Goal: Information Seeking & Learning: Learn about a topic

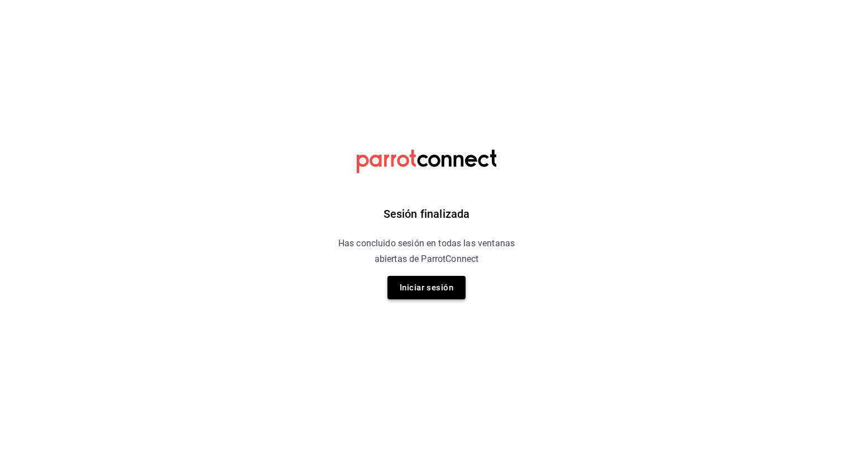
click at [419, 284] on button "Iniciar sesión" at bounding box center [427, 287] width 78 height 23
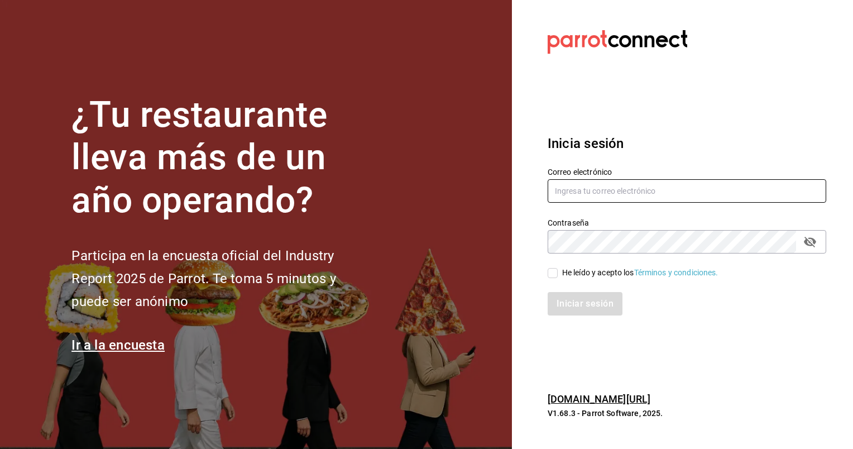
type input "[EMAIL_ADDRESS][DOMAIN_NAME]"
click at [566, 277] on div "He leído y acepto los Términos y condiciones." at bounding box center [640, 273] width 156 height 12
click at [558, 277] on input "He leído y acepto los Términos y condiciones." at bounding box center [553, 273] width 10 height 10
checkbox input "true"
click at [605, 311] on button "Iniciar sesión" at bounding box center [586, 303] width 76 height 23
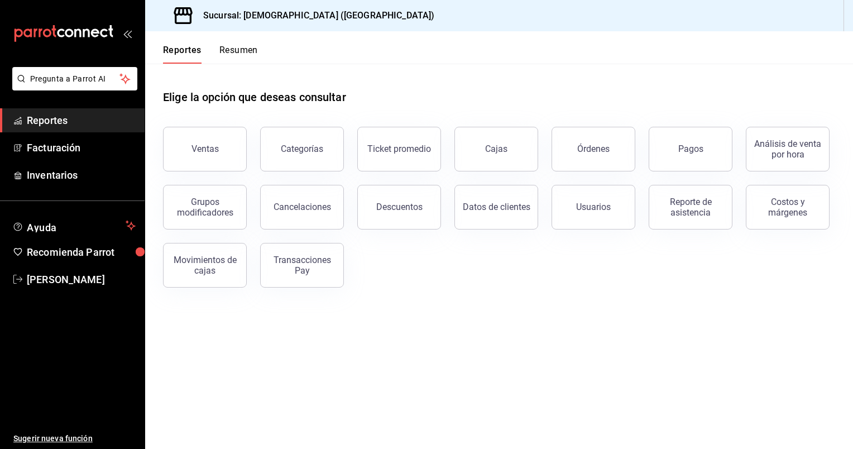
click at [60, 118] on span "Reportes" at bounding box center [81, 120] width 109 height 15
click at [50, 120] on span "Reportes" at bounding box center [81, 120] width 109 height 15
click at [63, 124] on span "Reportes" at bounding box center [81, 120] width 109 height 15
click at [239, 55] on button "Resumen" at bounding box center [238, 54] width 39 height 19
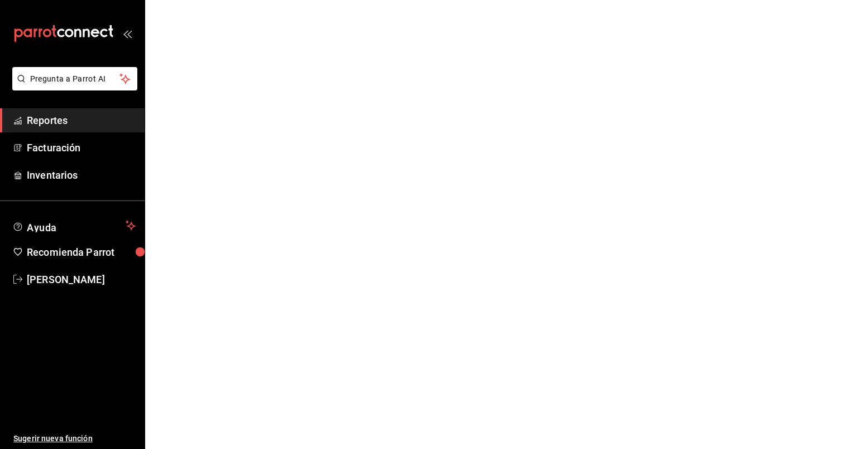
click at [47, 116] on span "Reportes" at bounding box center [81, 120] width 109 height 15
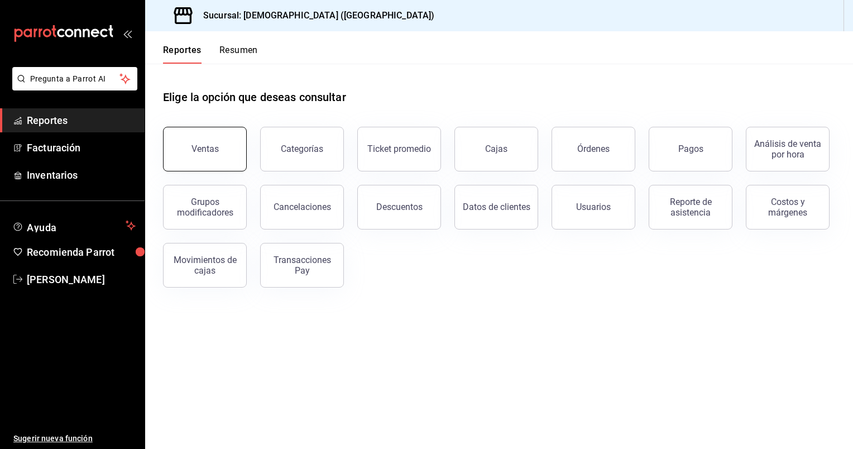
click at [226, 138] on button "Ventas" at bounding box center [205, 149] width 84 height 45
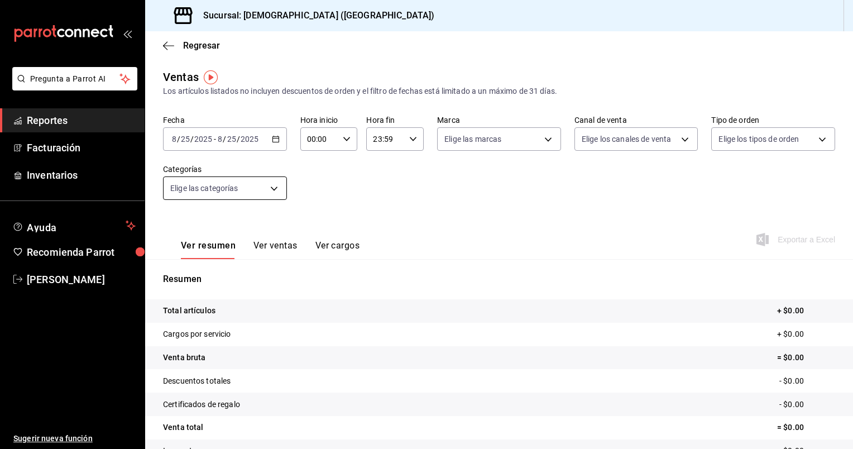
click at [232, 187] on body "Pregunta a Parrot AI Reportes Facturación Inventarios Ayuda Recomienda Parrot R…" at bounding box center [426, 224] width 853 height 449
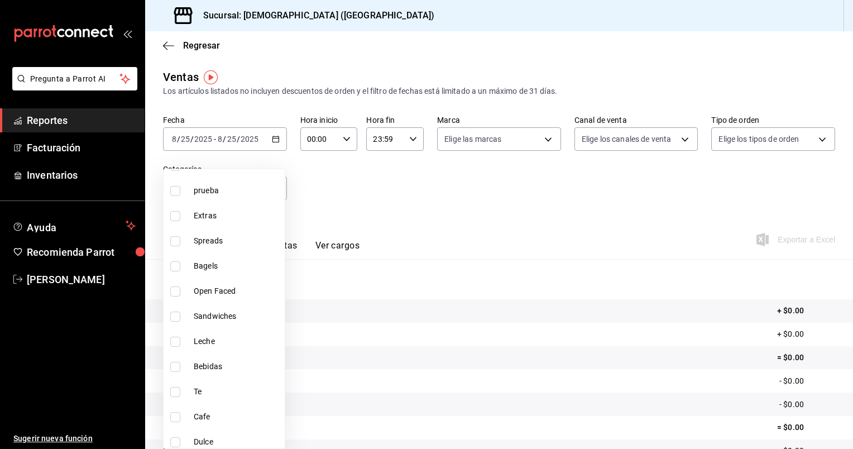
scroll to position [86, 0]
click at [402, 206] on div at bounding box center [426, 224] width 853 height 449
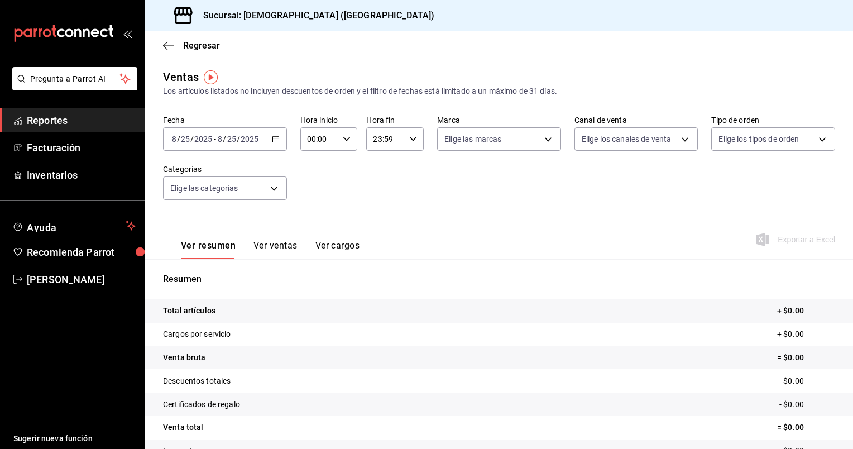
click at [71, 124] on span "Reportes" at bounding box center [81, 120] width 109 height 15
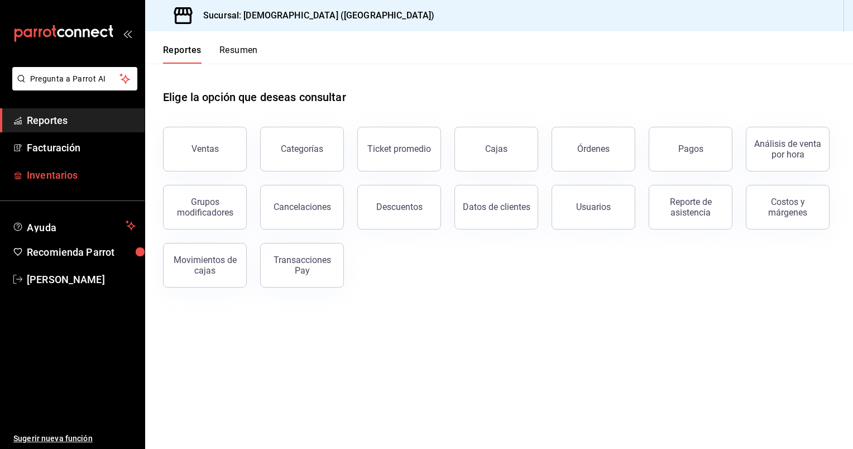
click at [65, 179] on span "Inventarios" at bounding box center [81, 175] width 109 height 15
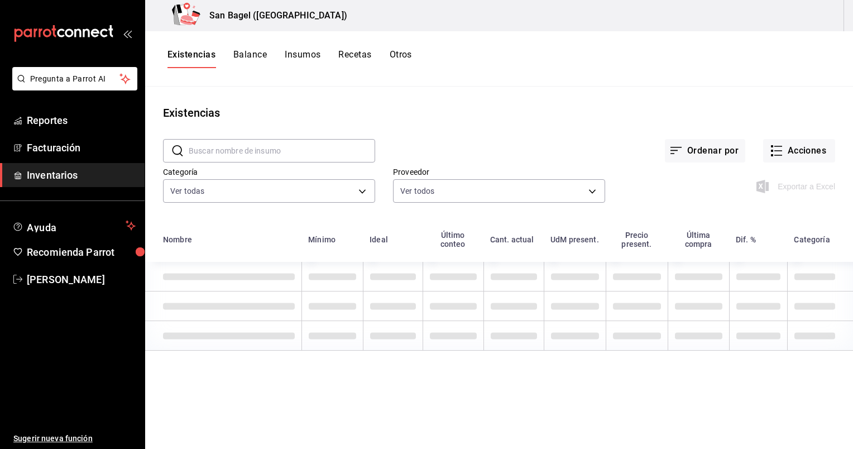
click at [252, 59] on button "Balance" at bounding box center [250, 58] width 34 height 19
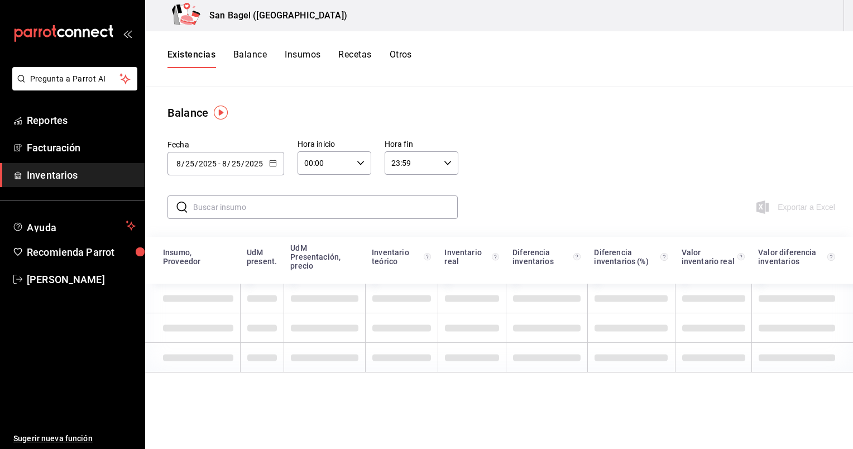
click at [252, 59] on button "Balance" at bounding box center [250, 58] width 34 height 19
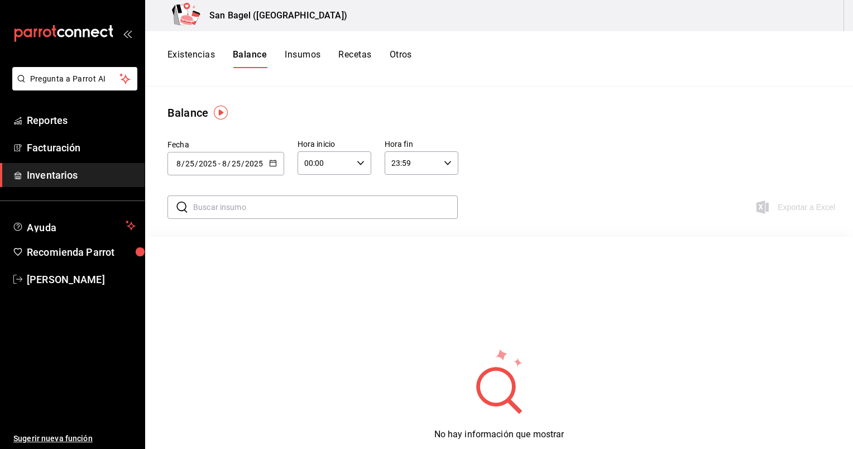
click at [293, 52] on button "Insumos" at bounding box center [303, 58] width 36 height 19
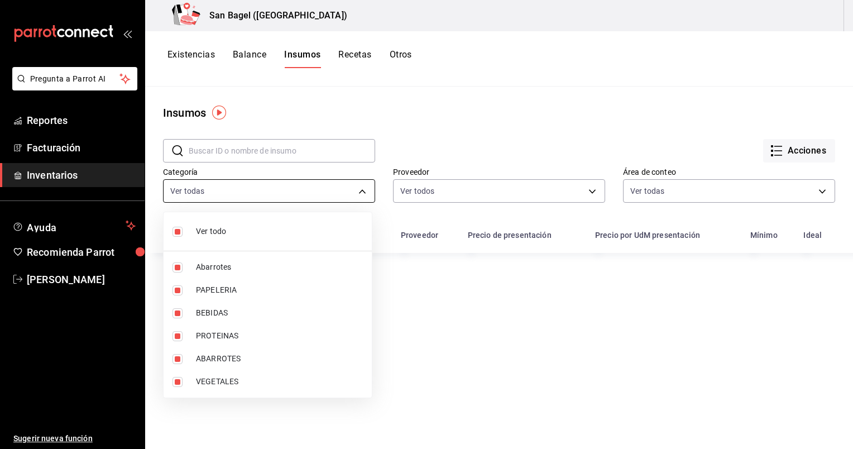
click at [254, 202] on body "Pregunta a Parrot AI Reportes Facturación Inventarios Ayuda Recomienda Parrot R…" at bounding box center [426, 220] width 853 height 441
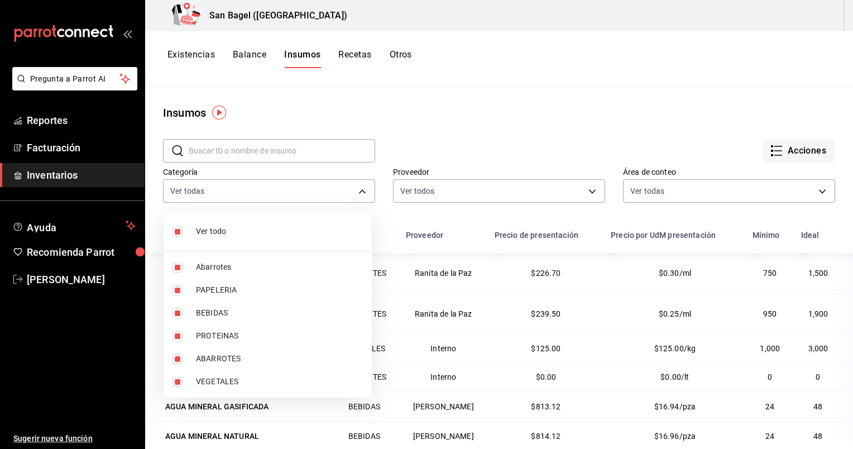
click at [202, 228] on span "Ver todo" at bounding box center [279, 232] width 167 height 12
checkbox input "false"
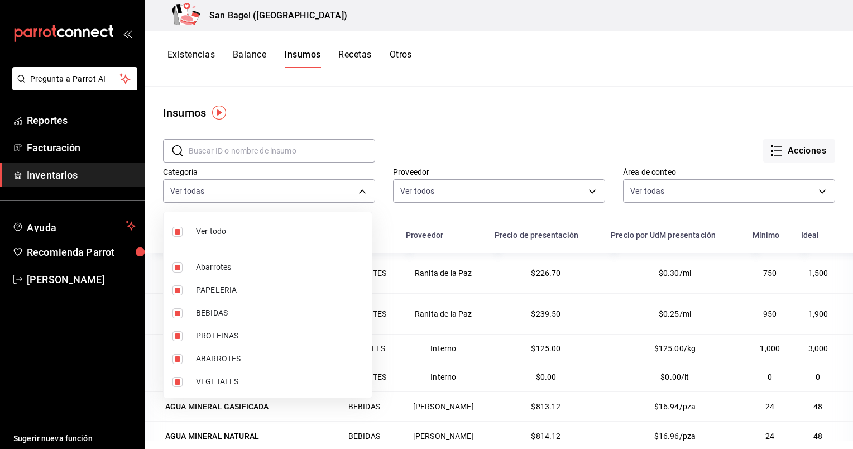
checkbox input "false"
click at [175, 269] on input "checkbox" at bounding box center [178, 267] width 10 height 10
checkbox input "true"
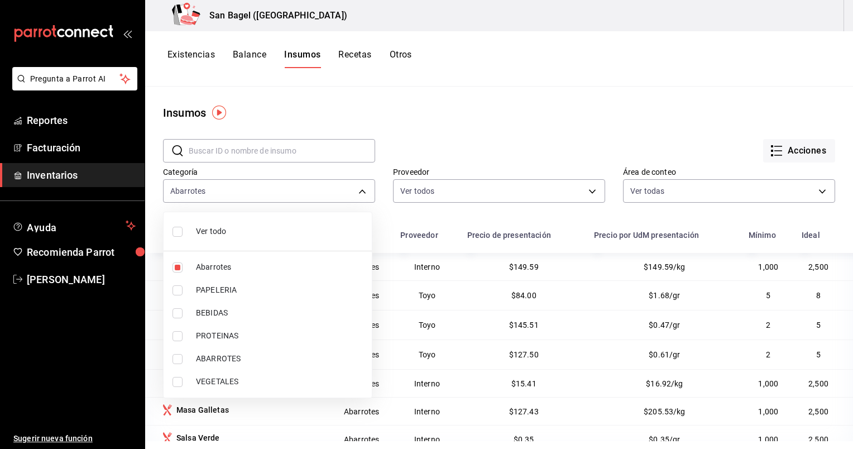
click at [170, 355] on li "ABARROTES" at bounding box center [268, 358] width 208 height 23
type input "27b44e99-3c5e-4e4a-ae3f-ec5e64e54c86,e33c4069-3417-4f85-9407-0ae3eecd41a6"
checkbox input "true"
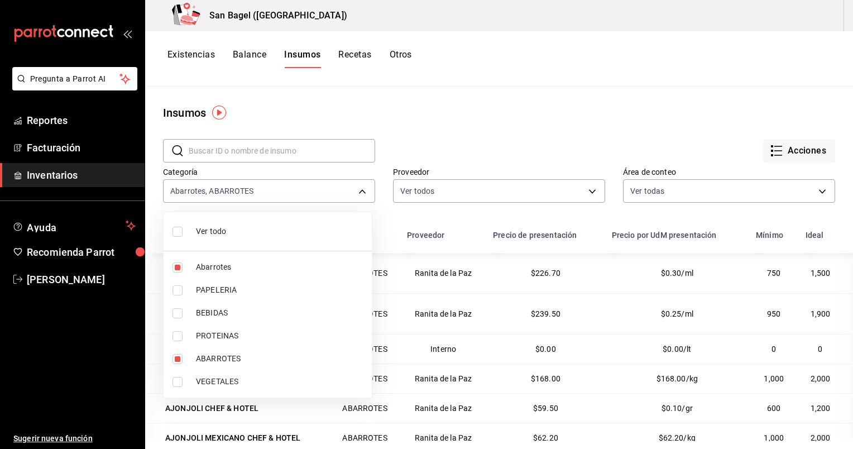
click at [550, 132] on div at bounding box center [426, 224] width 853 height 449
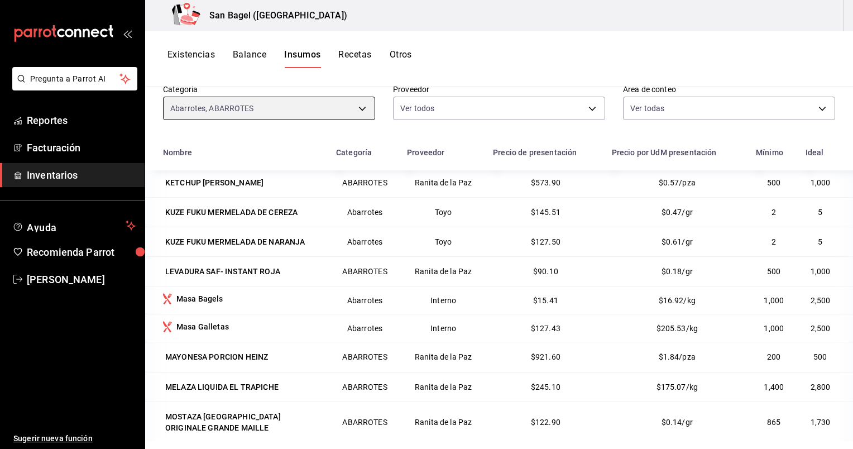
scroll to position [667, 0]
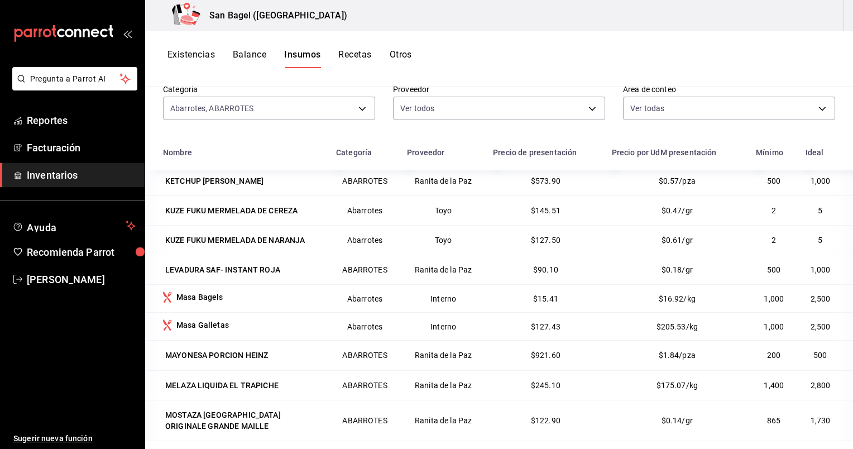
click at [434, 284] on td "Interno" at bounding box center [443, 298] width 86 height 28
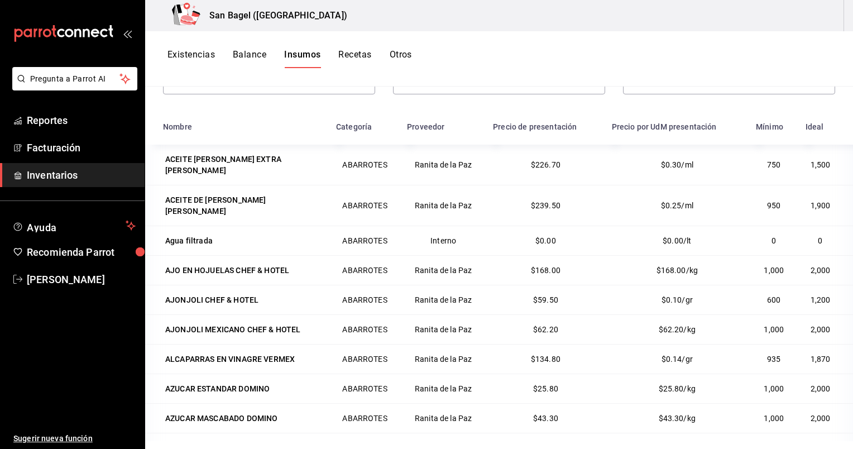
scroll to position [0, 0]
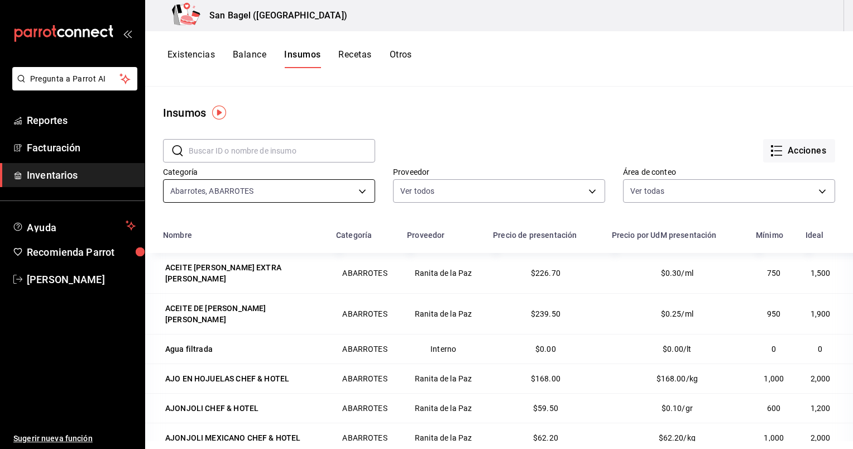
click at [302, 199] on body "Pregunta a Parrot AI Reportes Facturación Inventarios Ayuda Recomienda Parrot R…" at bounding box center [426, 220] width 853 height 441
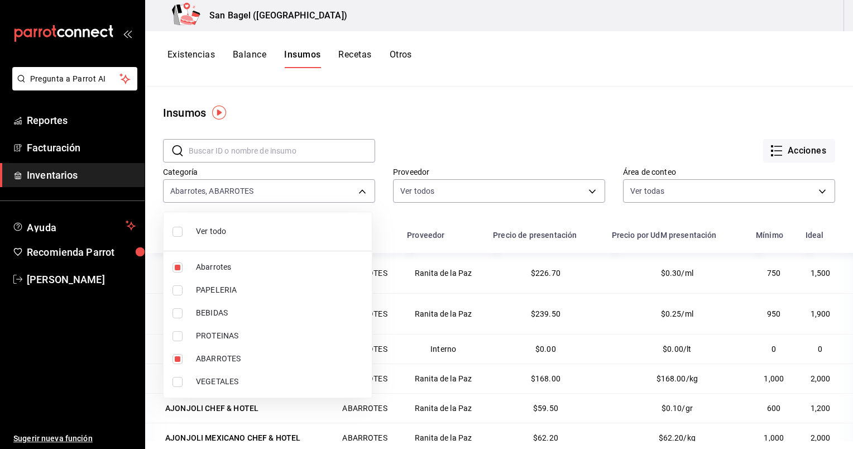
click at [181, 264] on input "checkbox" at bounding box center [178, 267] width 10 height 10
checkbox input "false"
type input "e33c4069-3417-4f85-9407-0ae3eecd41a6"
click at [178, 361] on input "checkbox" at bounding box center [178, 359] width 10 height 10
checkbox input "false"
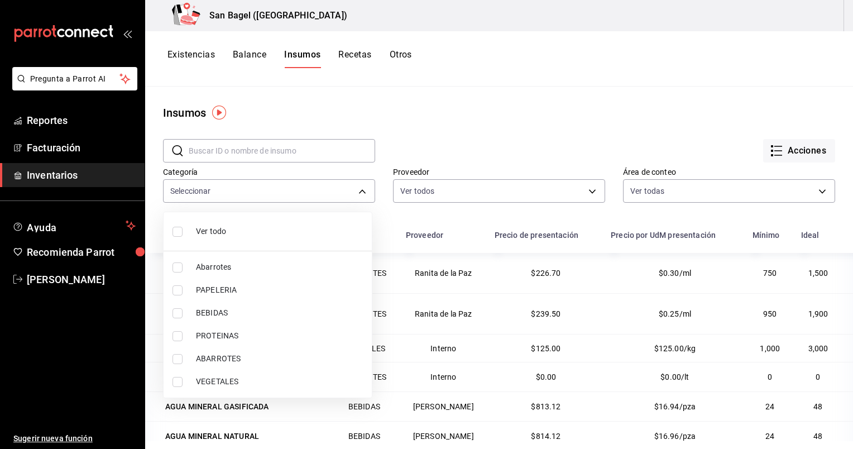
click at [565, 128] on div at bounding box center [426, 224] width 853 height 449
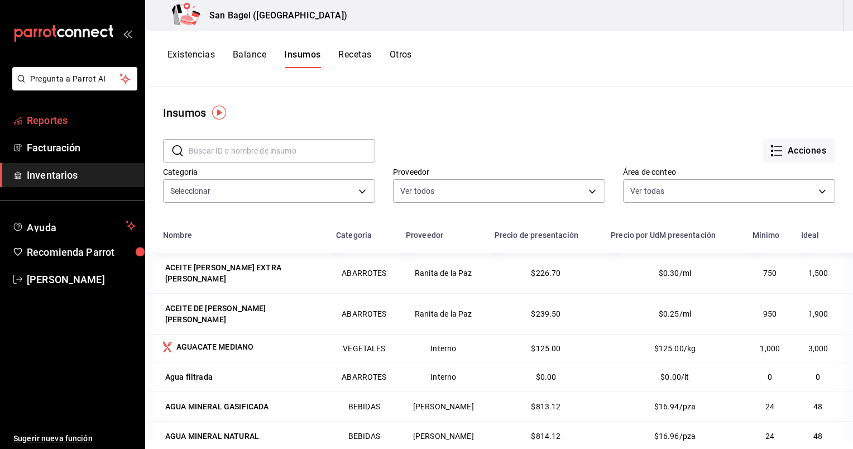
click at [58, 124] on span "Reportes" at bounding box center [81, 120] width 109 height 15
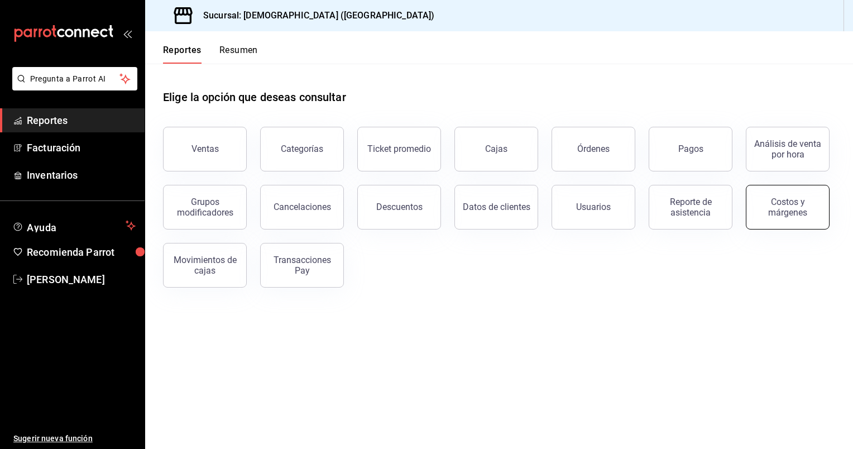
click at [785, 197] on div "Costos y márgenes" at bounding box center [787, 207] width 69 height 21
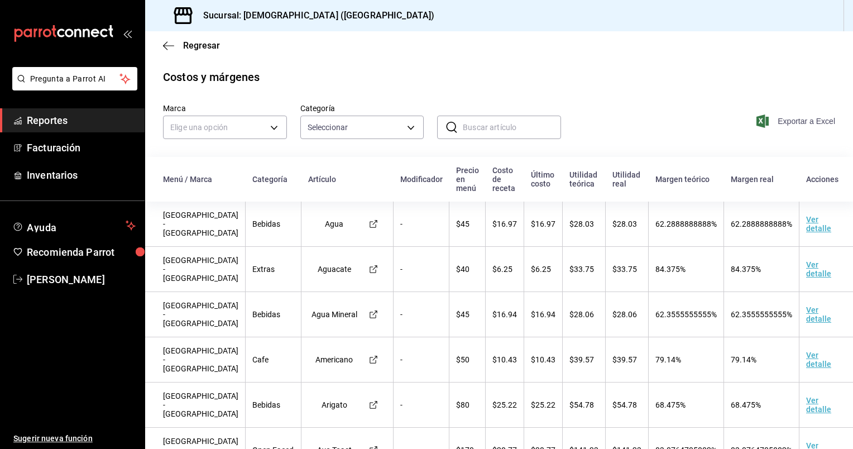
click at [795, 118] on span "Exportar a Excel" at bounding box center [797, 120] width 77 height 13
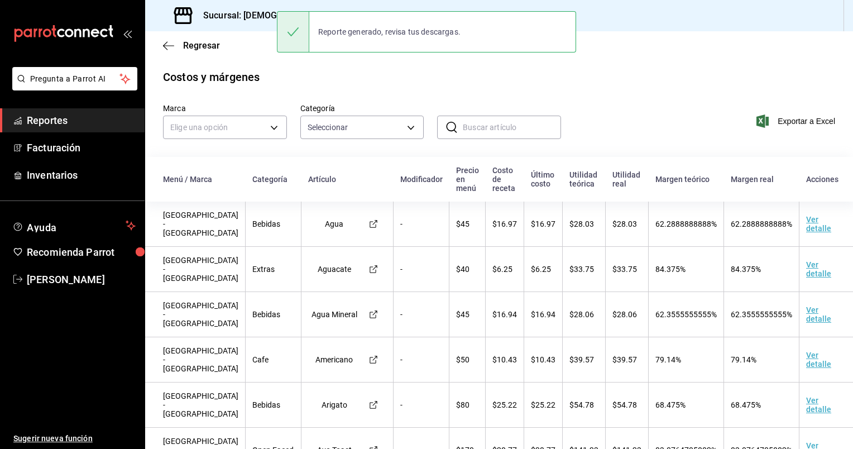
click at [61, 120] on span "Reportes" at bounding box center [81, 120] width 109 height 15
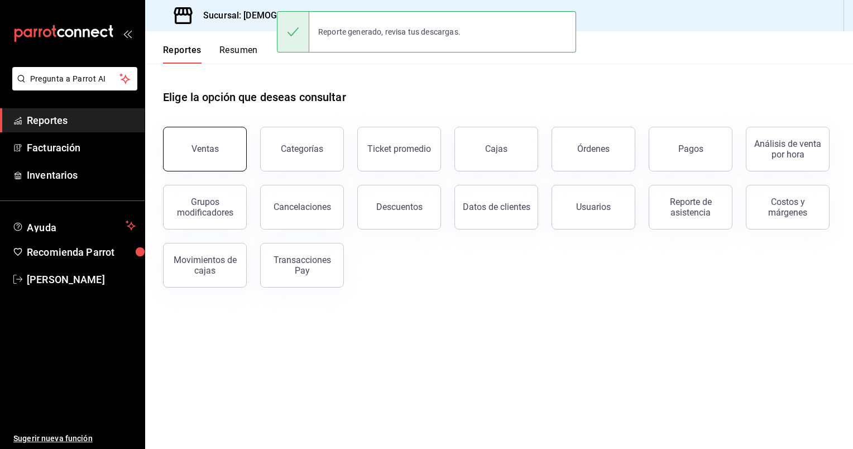
click at [202, 154] on div "Ventas" at bounding box center [205, 149] width 27 height 11
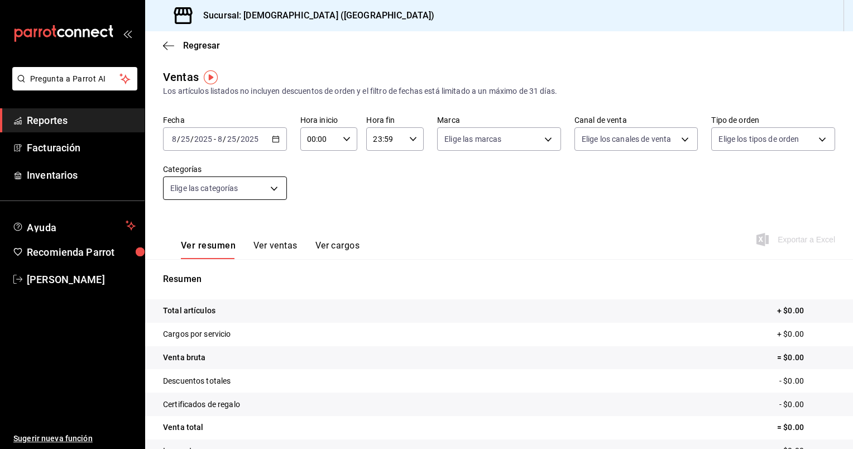
click at [260, 190] on body "Pregunta a Parrot AI Reportes Facturación Inventarios Ayuda Recomienda Parrot R…" at bounding box center [426, 224] width 853 height 449
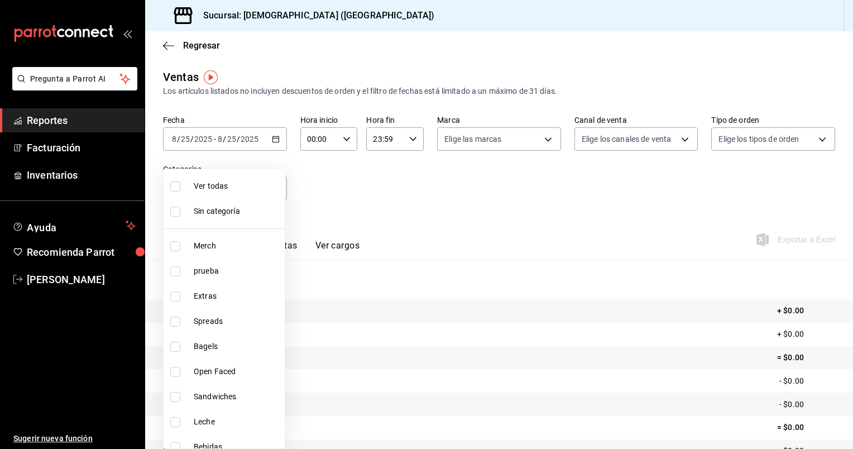
click at [353, 199] on div at bounding box center [426, 224] width 853 height 449
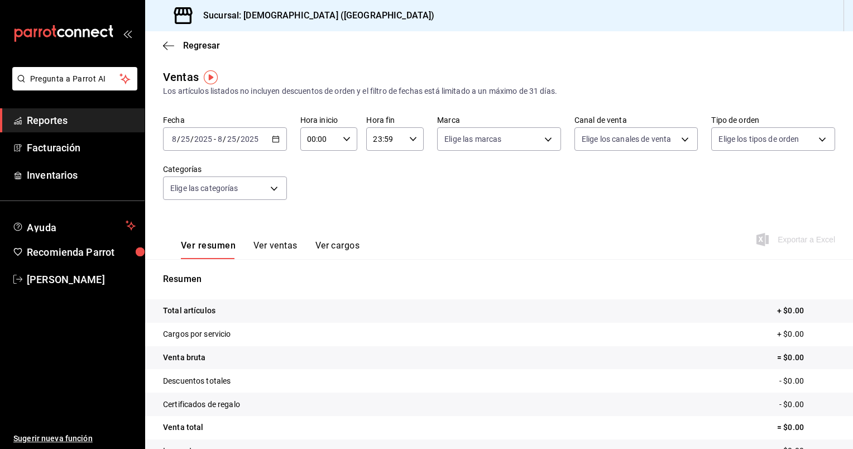
click at [353, 199] on div "Fecha 2025-08-25 8 / 25 / 2025 - 2025-08-25 8 / 25 / 2025 Hora inicio 00:00 Hor…" at bounding box center [499, 164] width 672 height 98
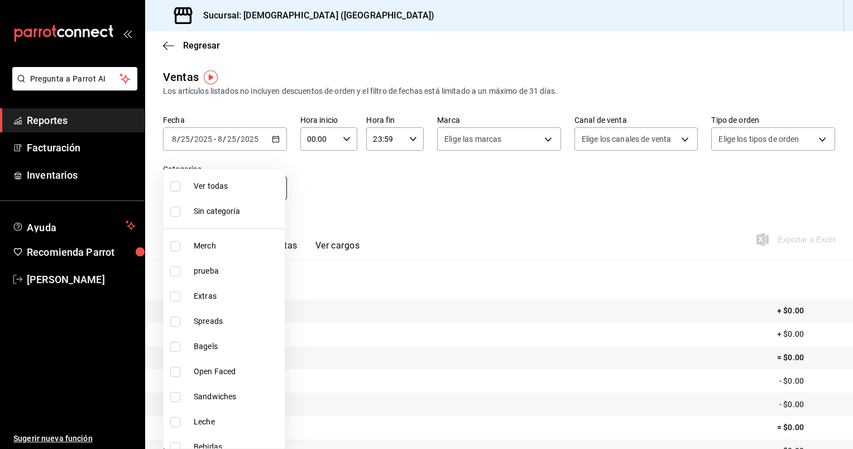
click at [188, 181] on body "Pregunta a Parrot AI Reportes Facturación Inventarios Ayuda Recomienda Parrot R…" at bounding box center [426, 224] width 853 height 449
click at [391, 169] on div at bounding box center [426, 224] width 853 height 449
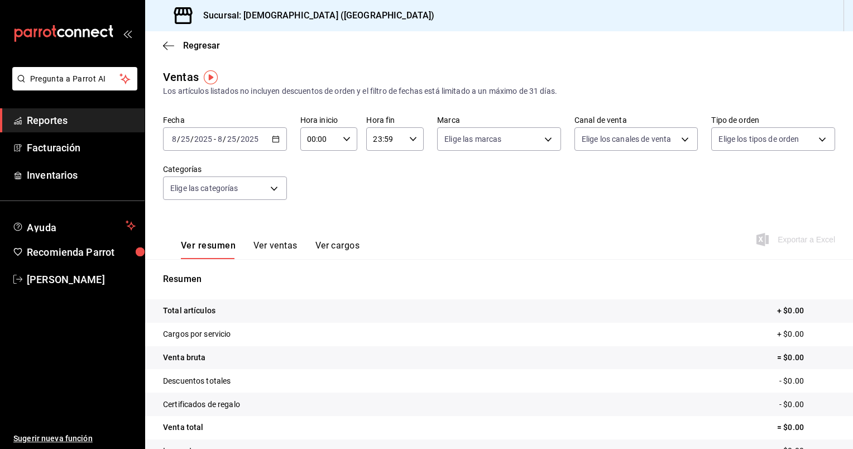
click at [280, 141] on div "2025-08-25 8 / 25 / 2025 - 2025-08-25 8 / 25 / 2025" at bounding box center [225, 138] width 124 height 23
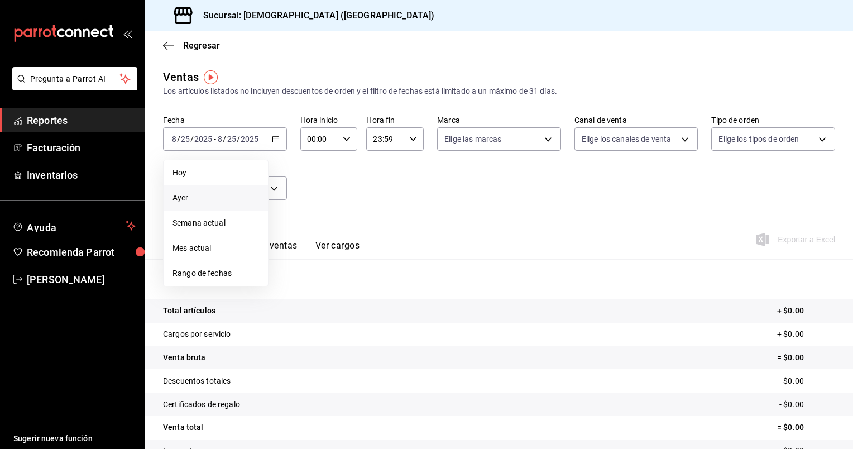
click at [189, 202] on span "Ayer" at bounding box center [216, 198] width 87 height 12
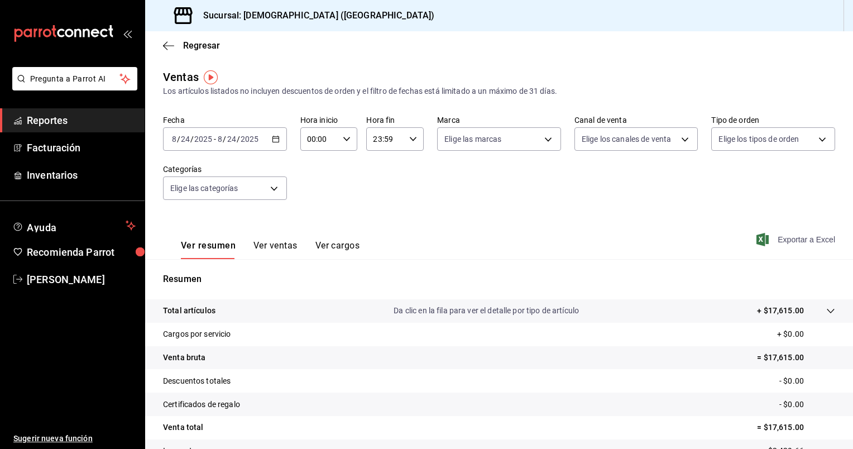
click at [783, 233] on span "Exportar a Excel" at bounding box center [797, 239] width 77 height 13
click at [294, 244] on button "Ver ventas" at bounding box center [276, 249] width 44 height 19
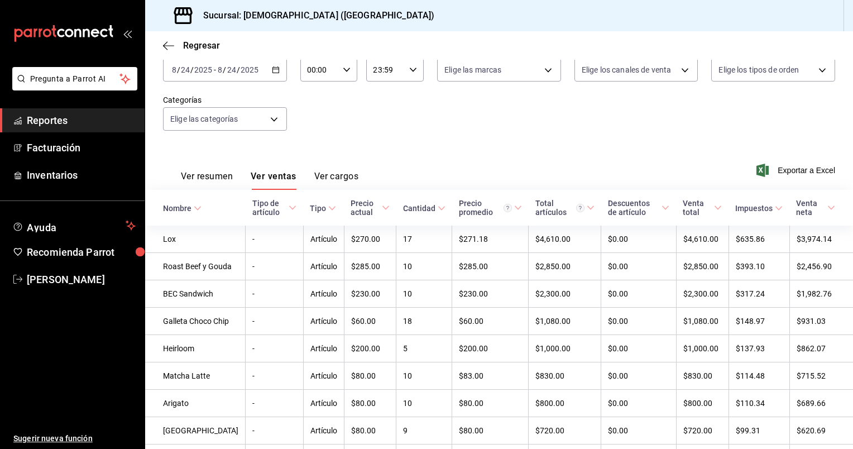
scroll to position [71, 0]
click at [202, 178] on button "Ver resumen" at bounding box center [207, 178] width 52 height 19
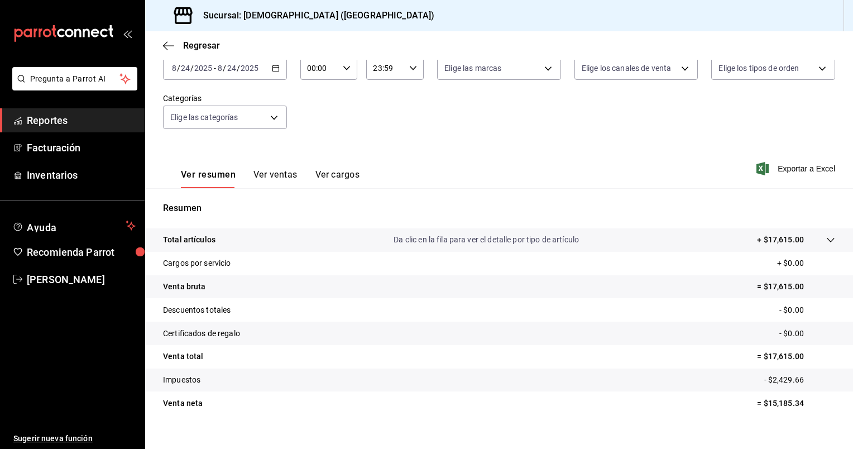
click at [343, 172] on button "Ver cargos" at bounding box center [338, 178] width 45 height 19
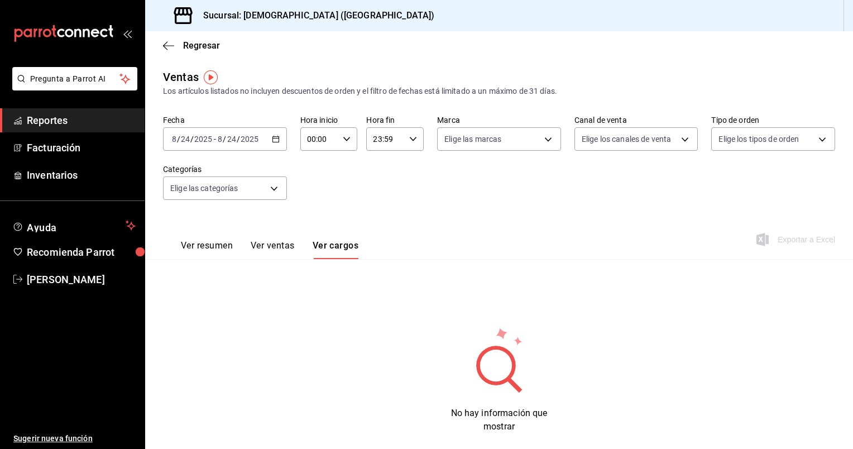
click at [278, 243] on button "Ver ventas" at bounding box center [273, 249] width 44 height 19
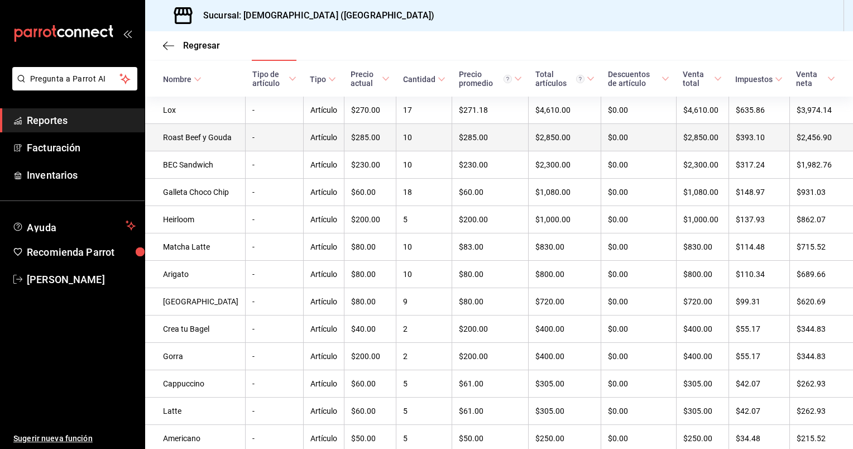
scroll to position [198, 0]
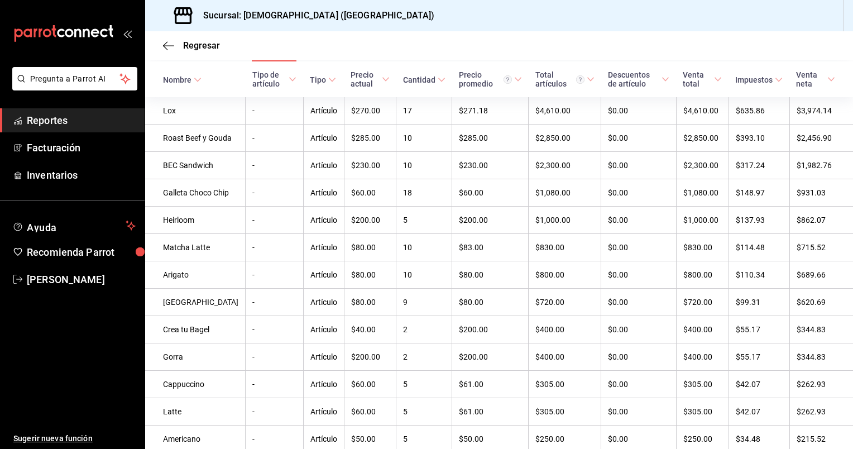
click at [74, 130] on link "Reportes" at bounding box center [72, 120] width 145 height 24
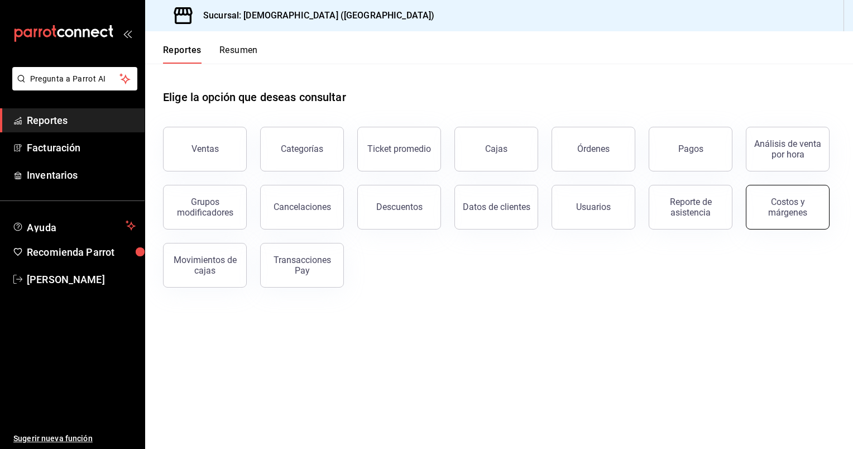
click at [759, 222] on button "Costos y márgenes" at bounding box center [788, 207] width 84 height 45
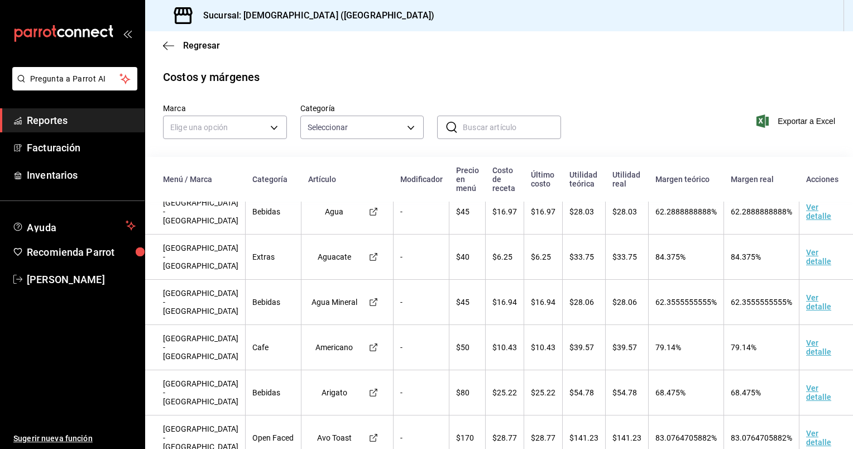
scroll to position [11, 0]
click at [801, 214] on td "Ver detalle" at bounding box center [828, 212] width 57 height 45
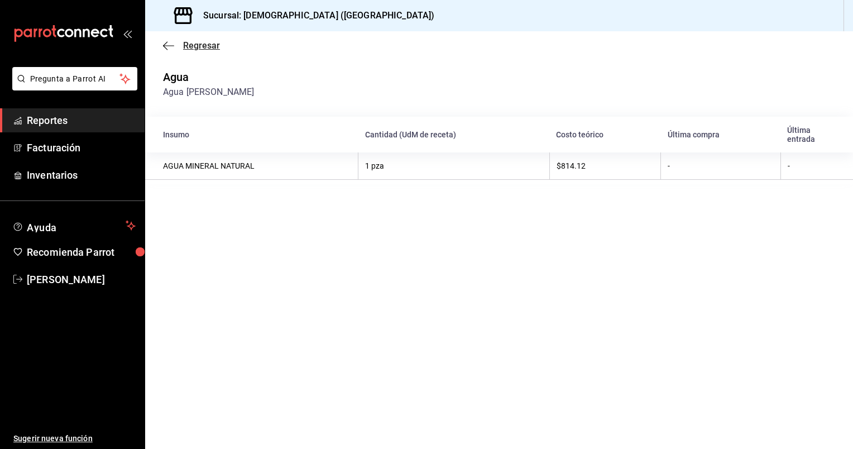
click at [174, 48] on span "Regresar" at bounding box center [191, 45] width 57 height 11
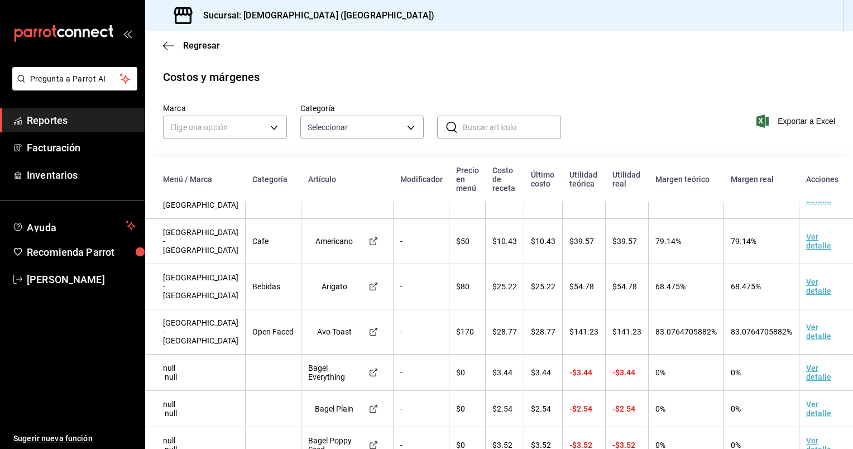
scroll to position [124, 0]
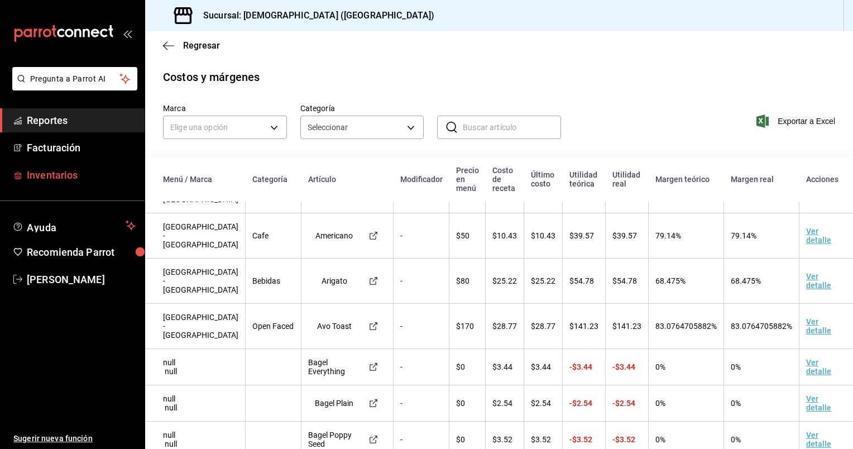
click at [47, 170] on span "Inventarios" at bounding box center [81, 175] width 109 height 15
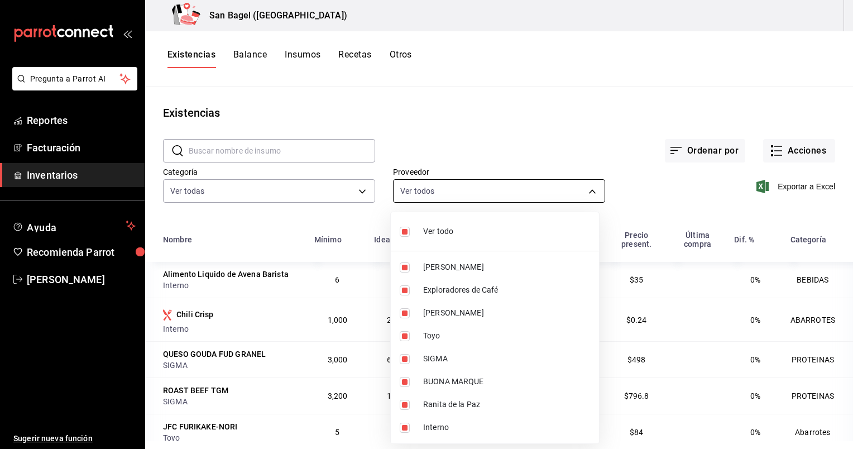
click at [537, 189] on body "Pregunta a Parrot AI Reportes Facturación Inventarios Ayuda Recomienda Parrot R…" at bounding box center [426, 220] width 853 height 441
click at [537, 189] on div at bounding box center [426, 224] width 853 height 449
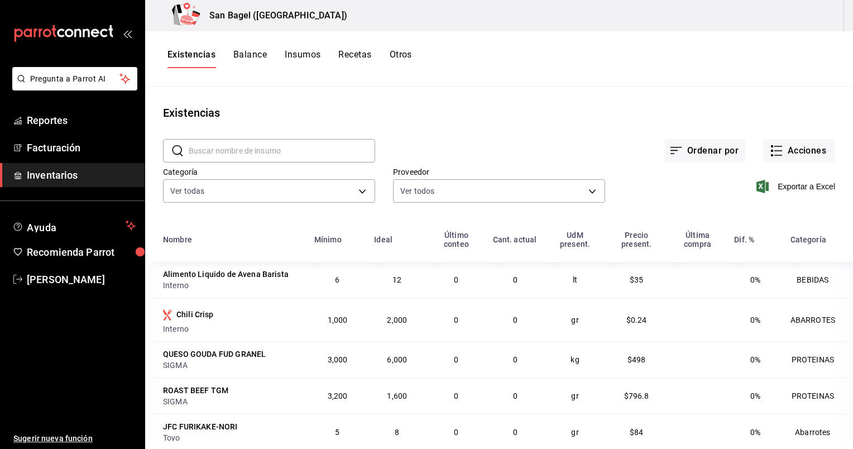
click at [323, 176] on div "Ver todas 27b44e99-3c5e-4e4a-ae3f-ec5e64e54c86,2977c4a5-c3b5-4d59-a0fe-62f75954…" at bounding box center [269, 189] width 212 height 28
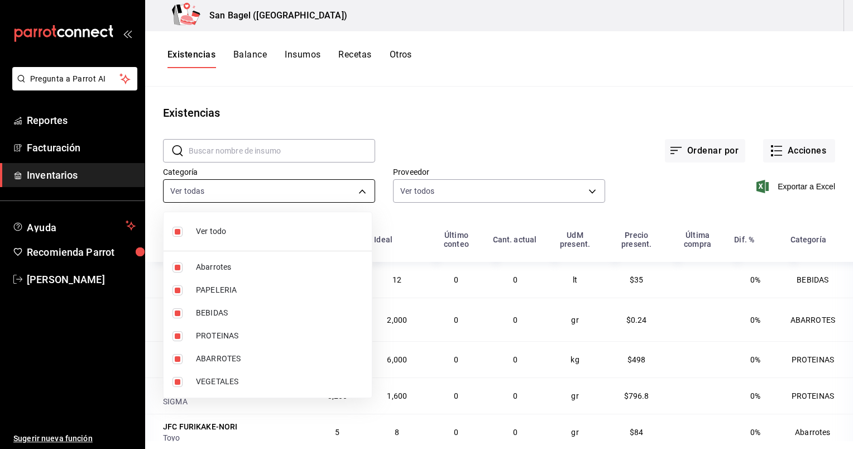
click at [334, 192] on body "Pregunta a Parrot AI Reportes Facturación Inventarios Ayuda Recomienda Parrot R…" at bounding box center [426, 220] width 853 height 441
click at [458, 128] on div at bounding box center [426, 224] width 853 height 449
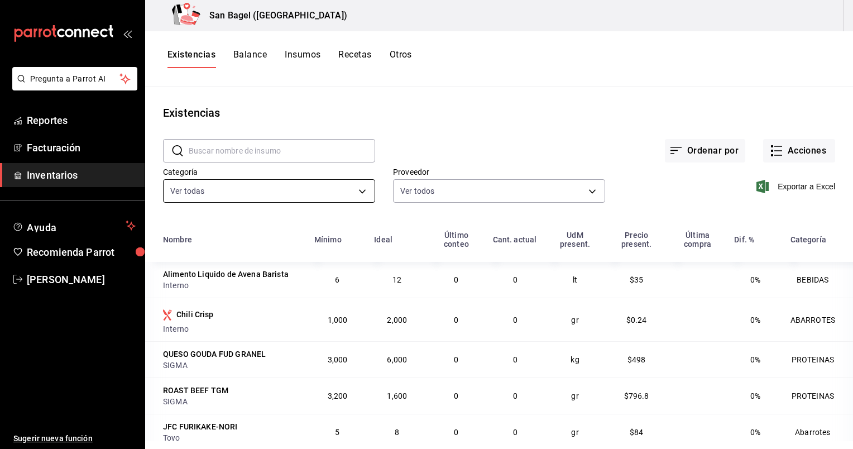
click at [329, 192] on body "Pregunta a Parrot AI Reportes Facturación Inventarios Ayuda Recomienda Parrot R…" at bounding box center [426, 220] width 853 height 441
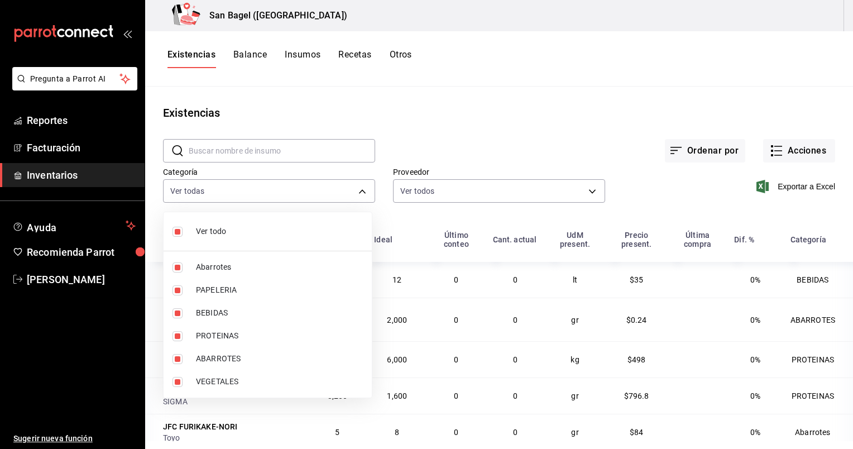
click at [450, 117] on div at bounding box center [426, 224] width 853 height 449
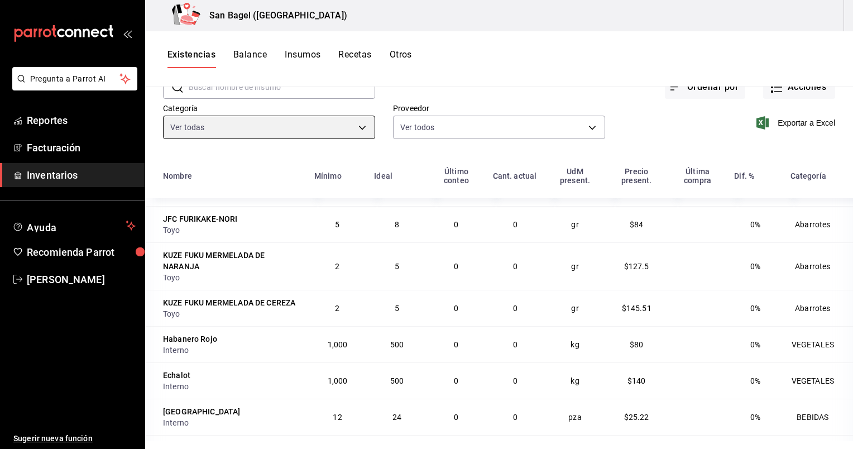
scroll to position [170, 0]
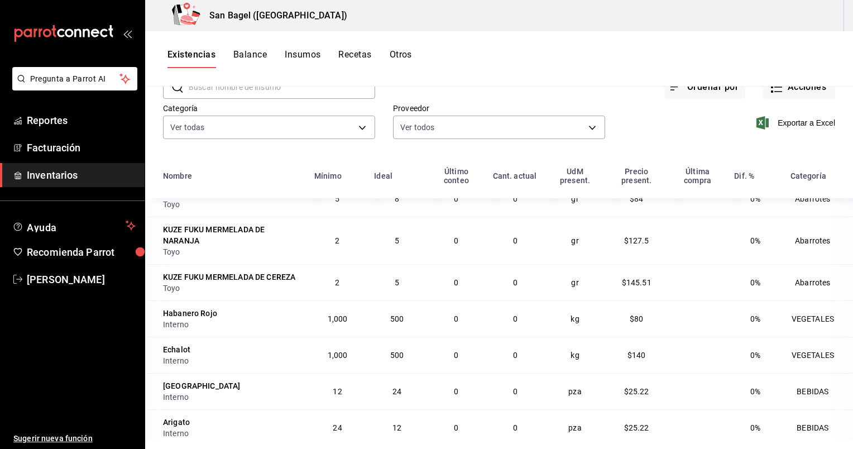
click at [310, 60] on button "Insumos" at bounding box center [303, 58] width 36 height 19
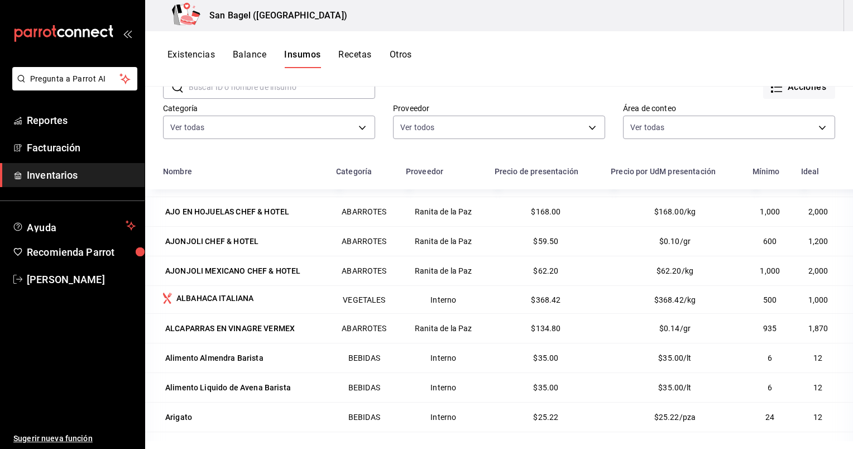
scroll to position [221, 0]
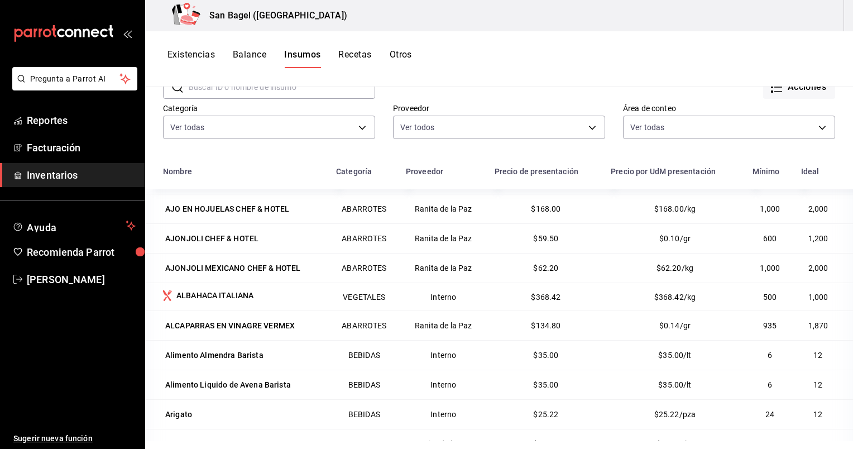
click at [252, 65] on button "Balance" at bounding box center [250, 58] width 34 height 19
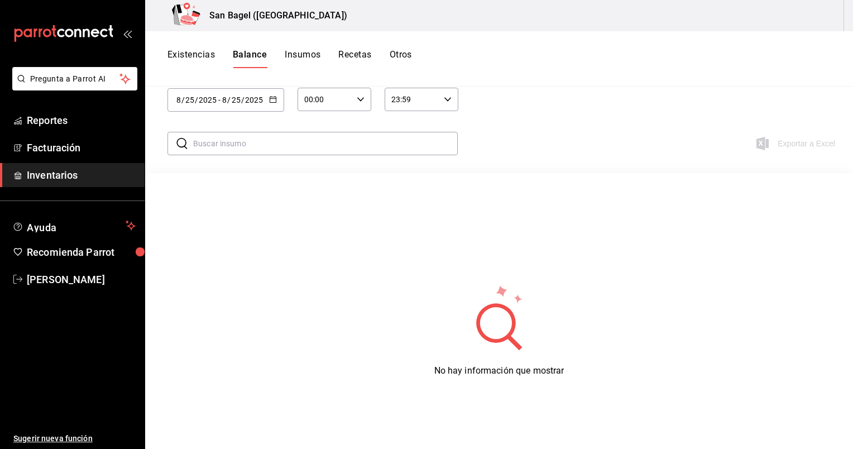
click at [326, 50] on div "Existencias Balance Insumos Recetas Otros" at bounding box center [290, 58] width 245 height 19
click at [316, 50] on button "Insumos" at bounding box center [303, 58] width 36 height 19
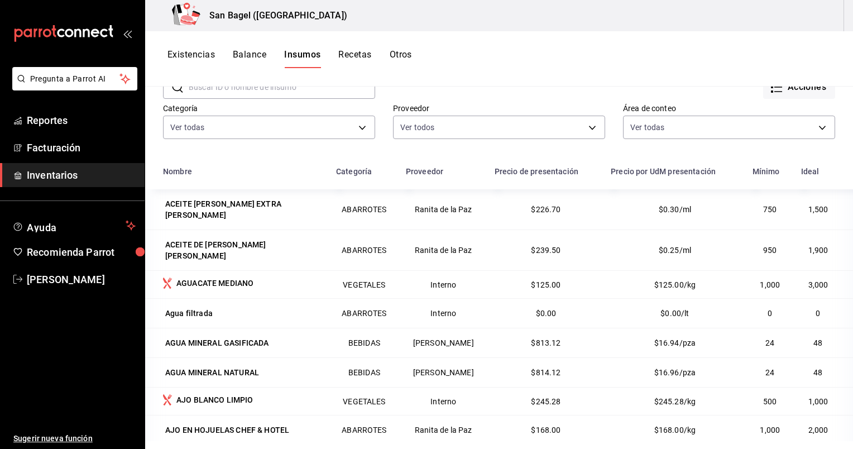
click at [348, 57] on button "Recetas" at bounding box center [354, 58] width 33 height 19
